Goal: Information Seeking & Learning: Learn about a topic

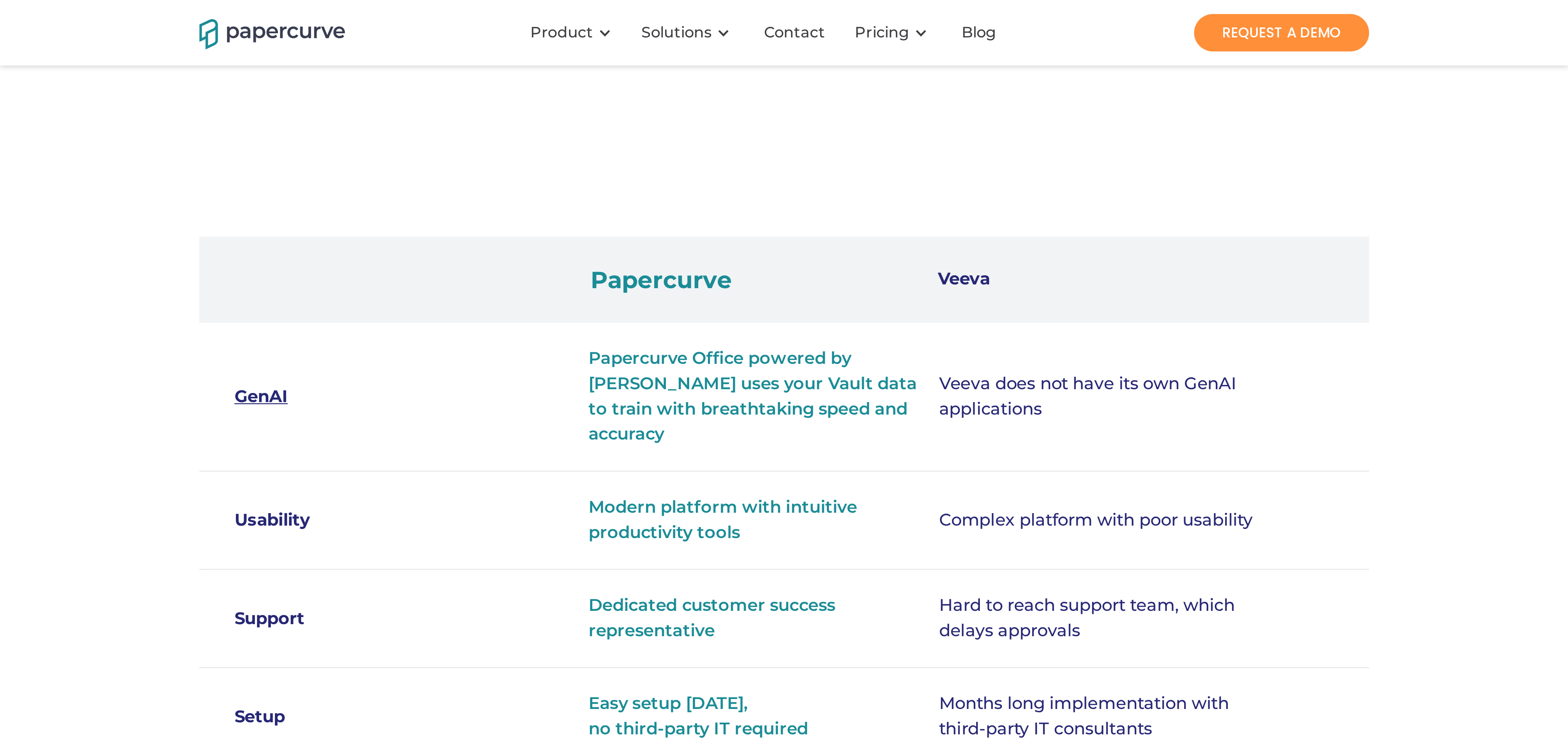
scroll to position [215, 0]
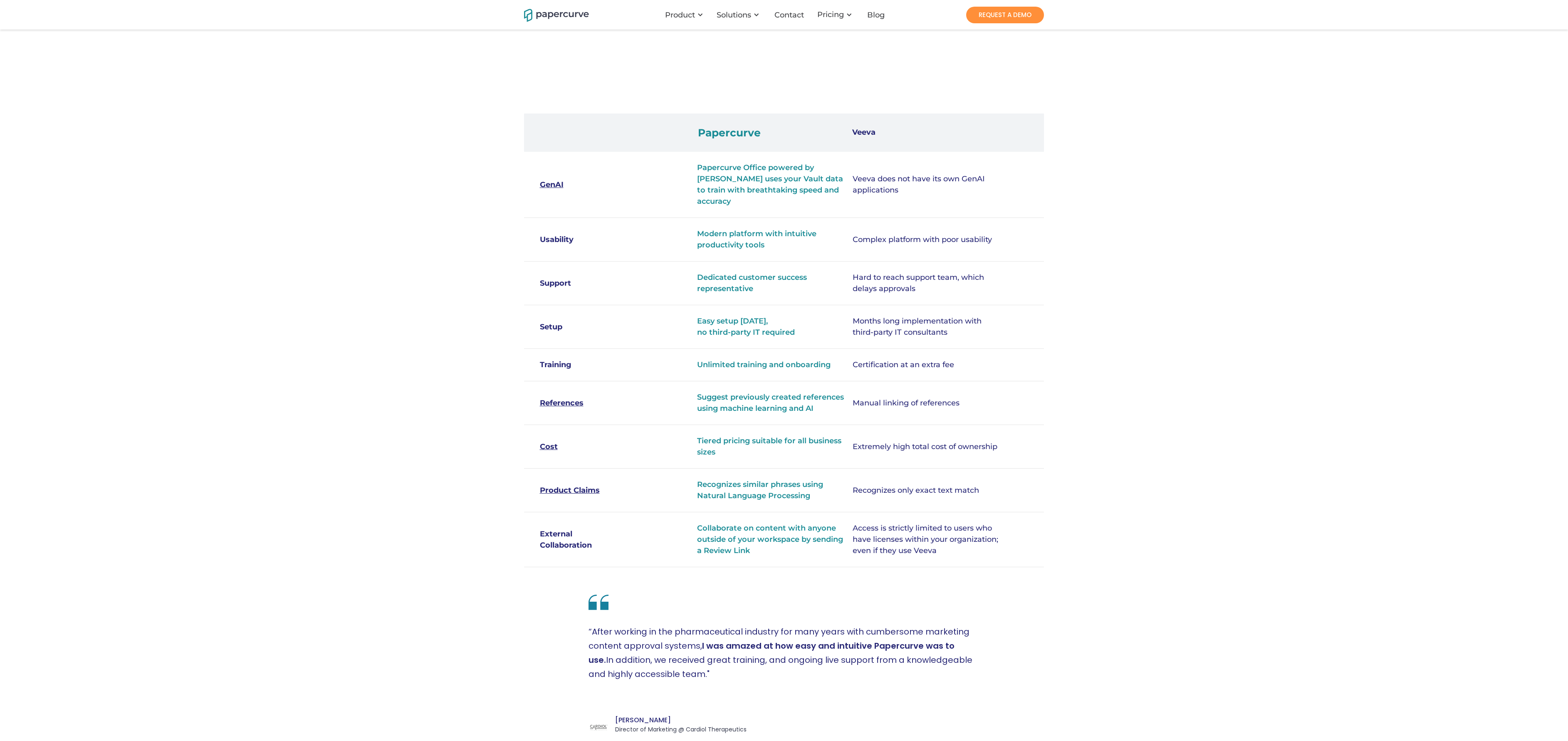
drag, startPoint x: 491, startPoint y: 2, endPoint x: 357, endPoint y: 361, distance: 383.2
click at [357, 246] on div "Compare Papercurve to Veeva Vault Papercurve uses the Veeva Vault Direct Data A…" at bounding box center [784, 259] width 1568 height 948
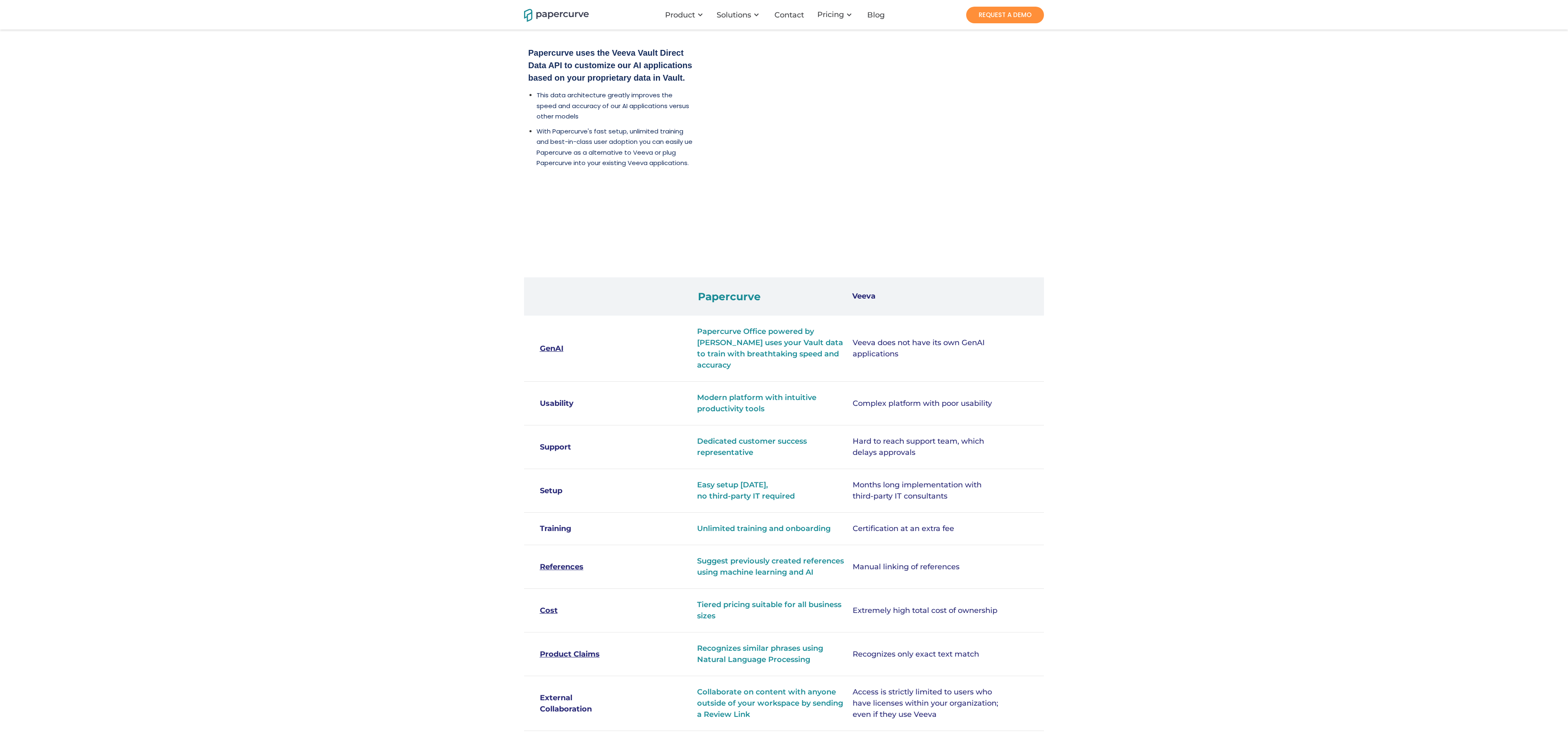
scroll to position [0, 0]
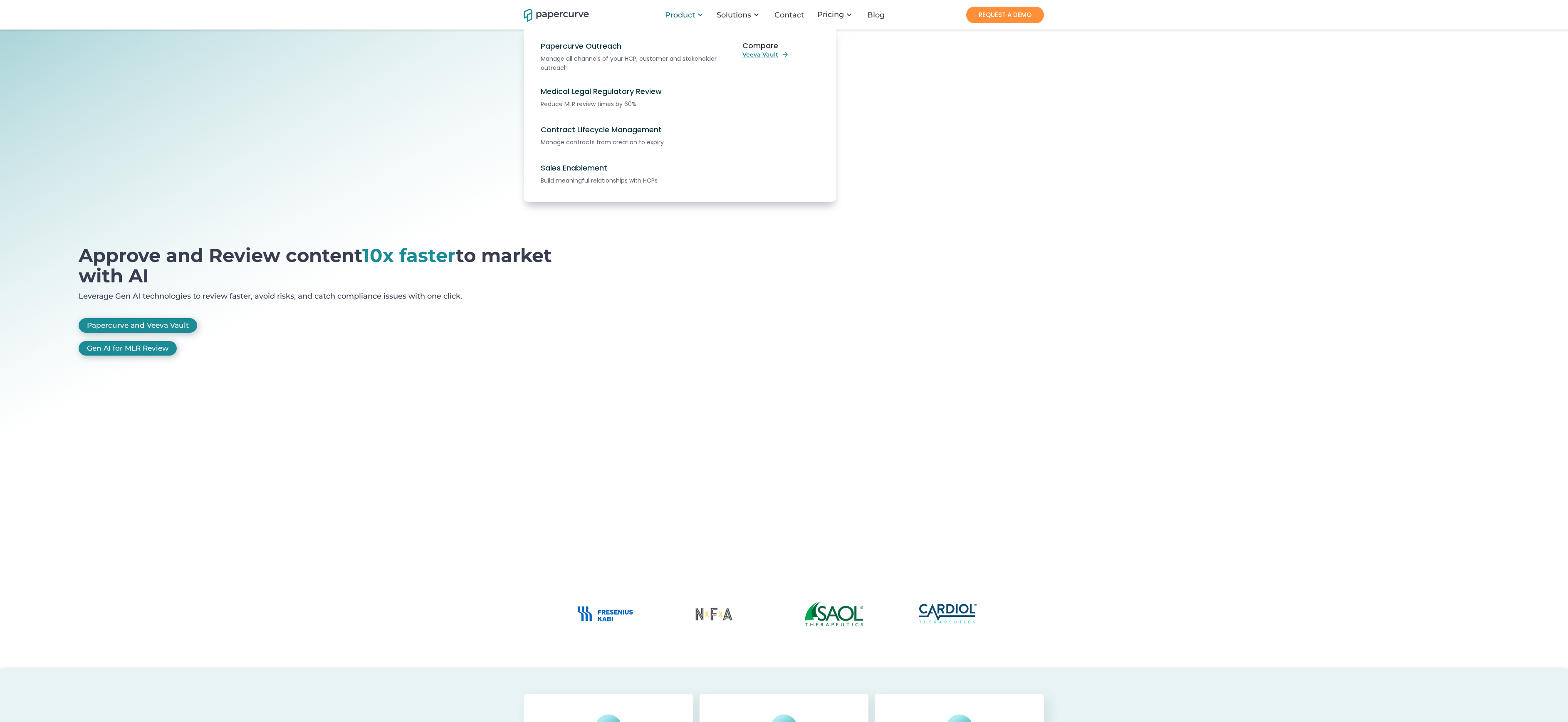
click at [674, 18] on div "Product" at bounding box center [680, 15] width 30 height 9
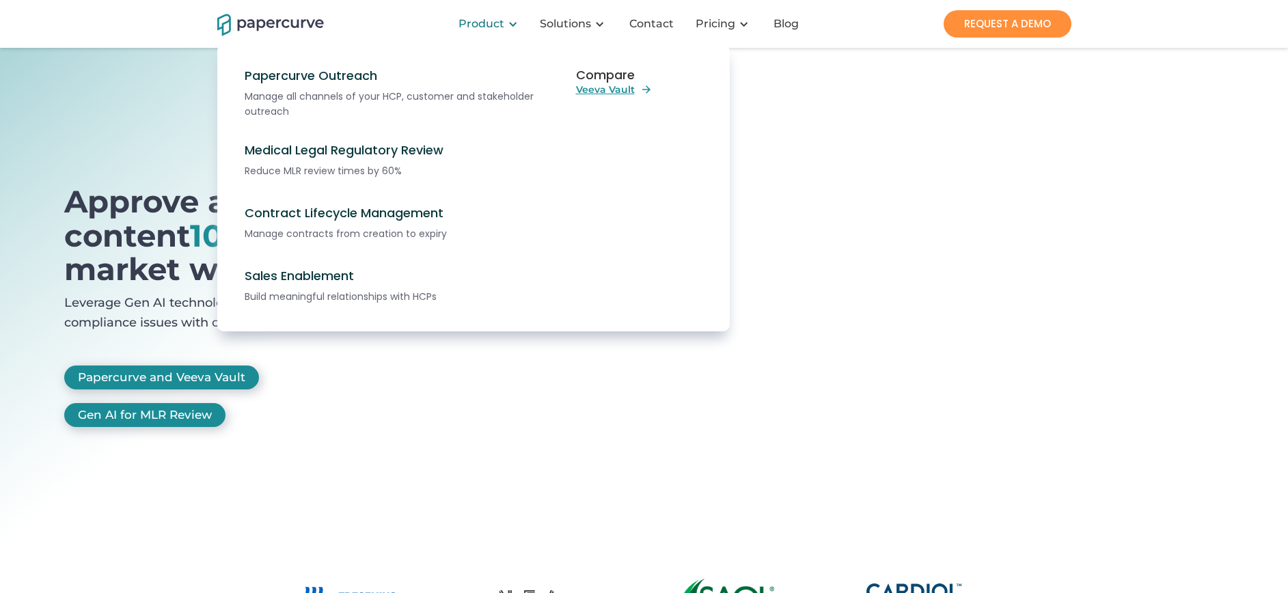
drag, startPoint x: 2480, startPoint y: 1, endPoint x: 481, endPoint y: 27, distance: 1999.5
click at [481, 27] on div "Product" at bounding box center [481, 24] width 46 height 14
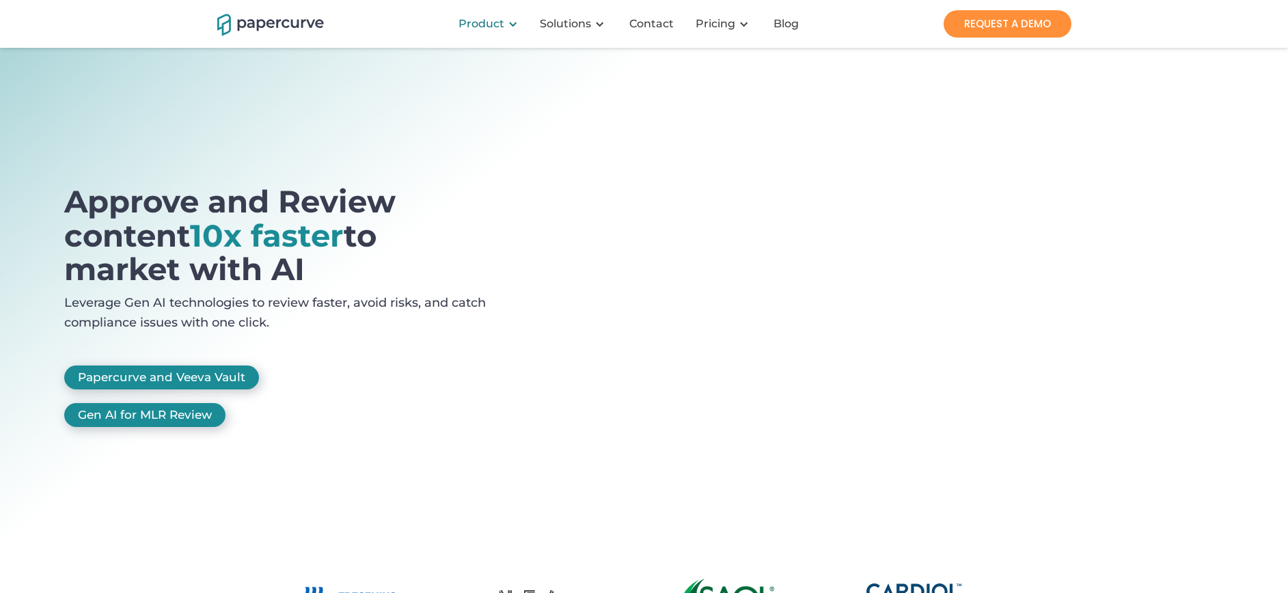
click at [482, 27] on div "Product" at bounding box center [481, 24] width 46 height 14
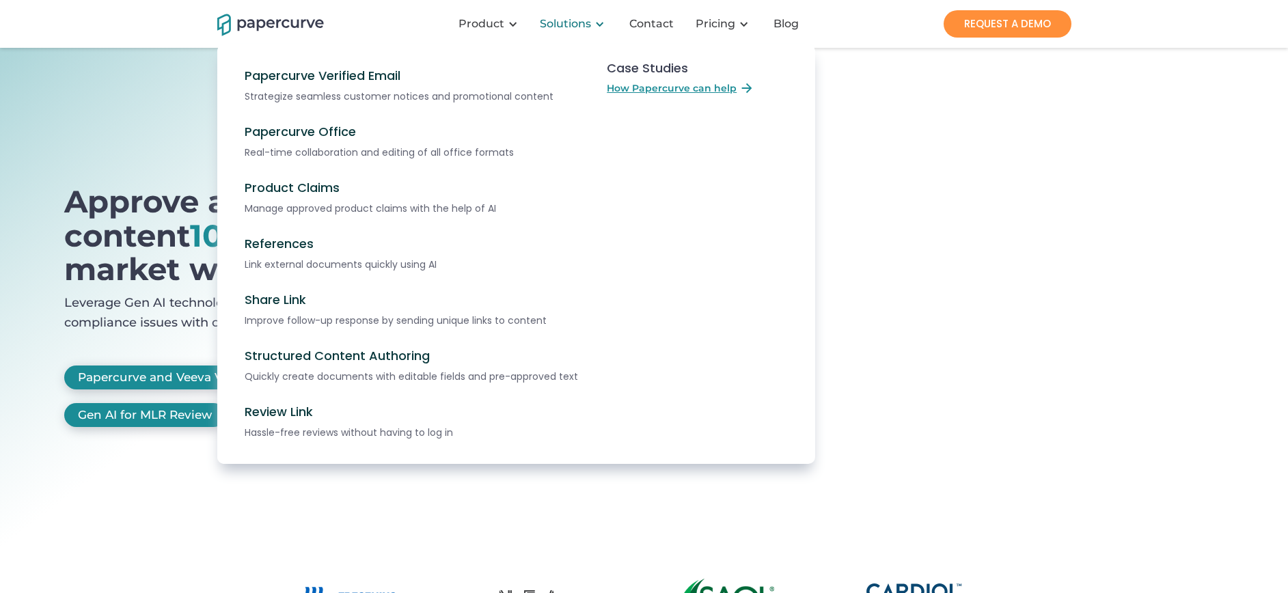
click at [562, 28] on div "Solutions" at bounding box center [565, 24] width 51 height 14
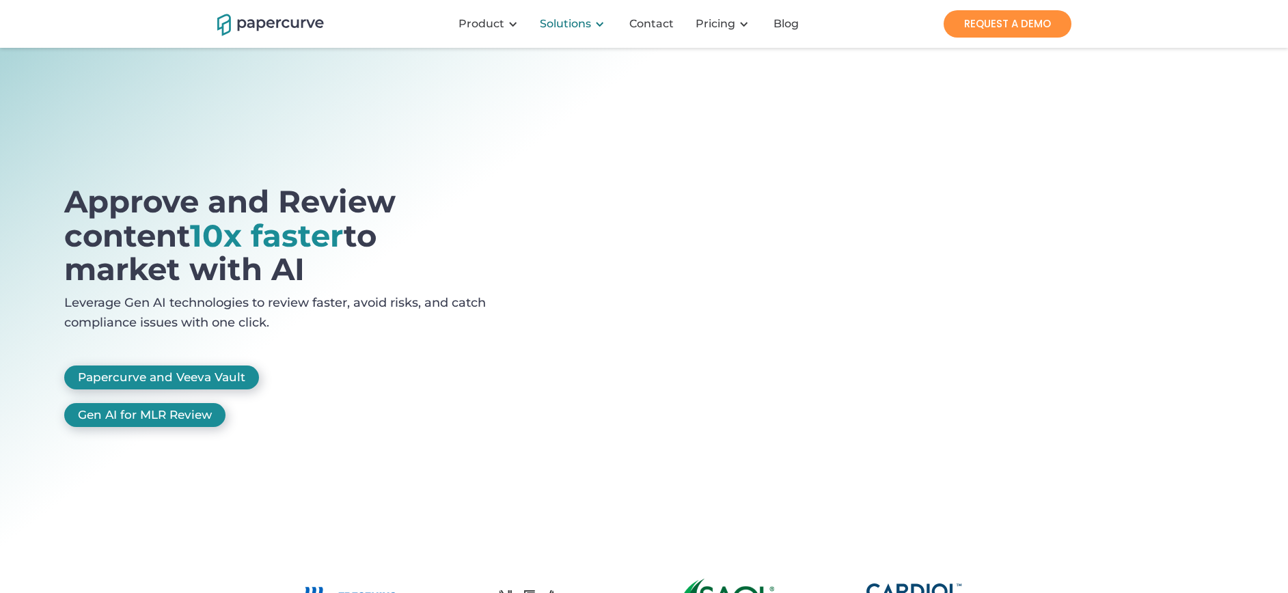
click at [562, 28] on div "Solutions" at bounding box center [565, 24] width 51 height 14
